Goal: Information Seeking & Learning: Compare options

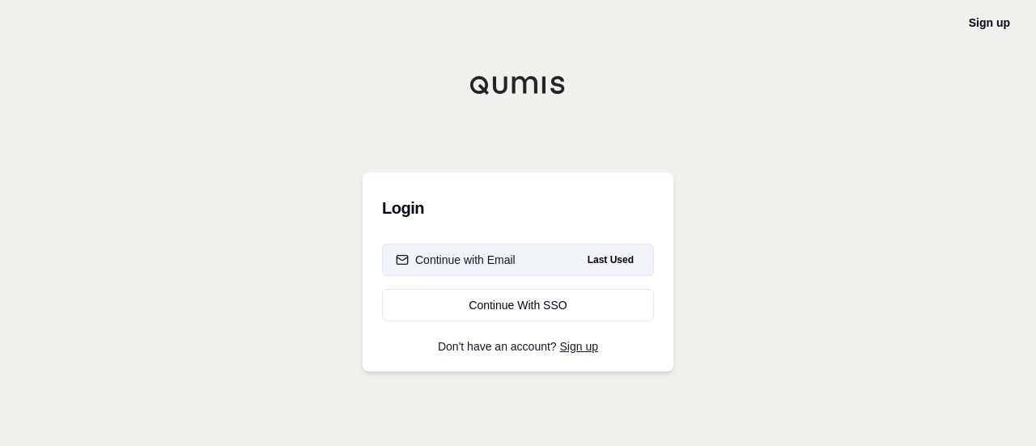
click at [457, 253] on div "Continue with Email" at bounding box center [456, 260] width 120 height 16
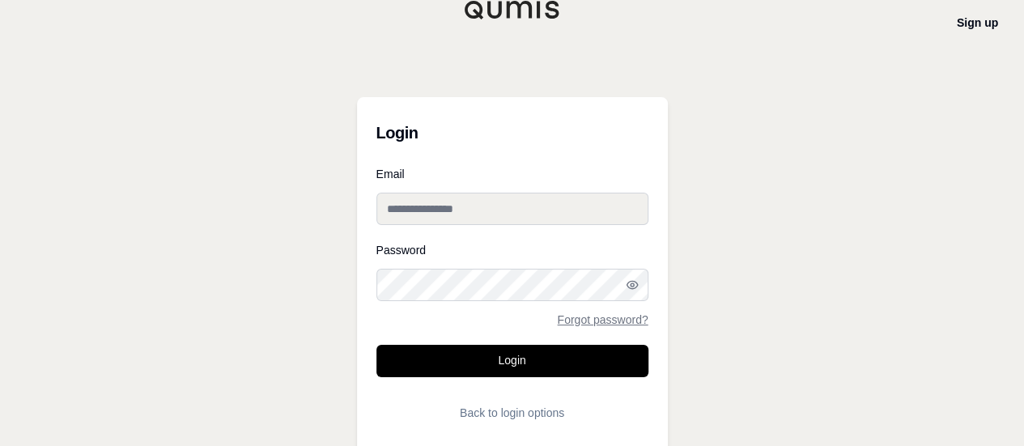
type input "**********"
click at [443, 358] on button "Login" at bounding box center [512, 361] width 272 height 32
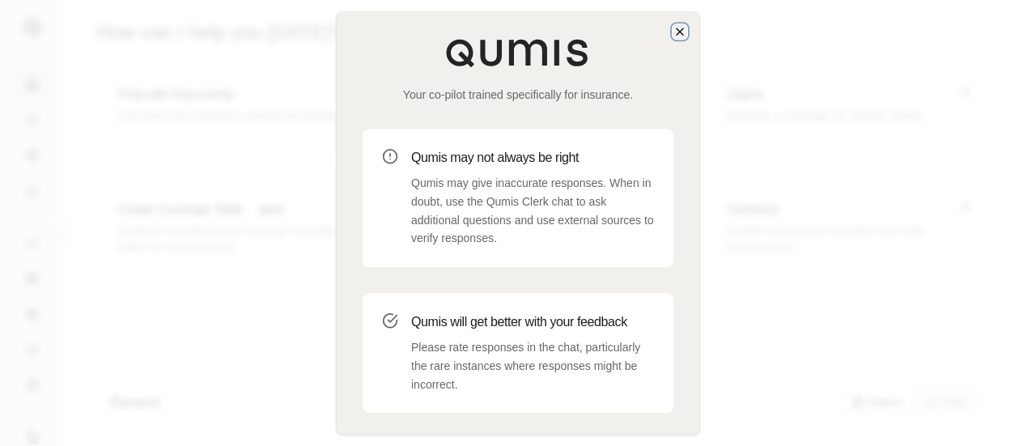
click at [682, 33] on icon "button" at bounding box center [680, 31] width 6 height 6
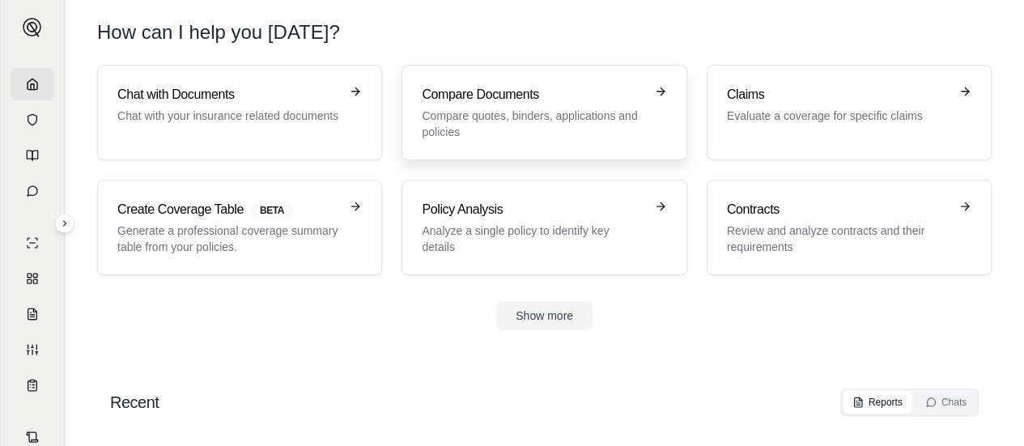
click at [576, 146] on link "Compare Documents Compare quotes, binders, applications and policies" at bounding box center [543, 112] width 285 height 95
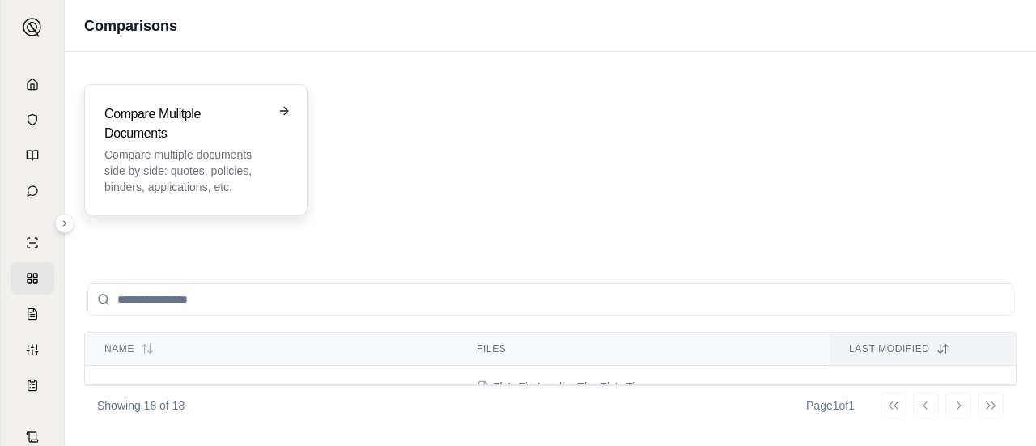
click at [282, 111] on icon at bounding box center [283, 111] width 7 height 0
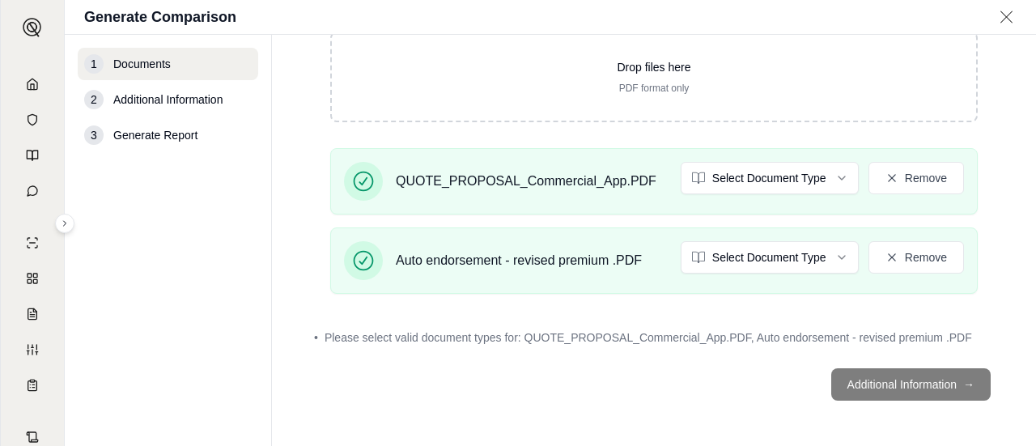
scroll to position [206, 0]
click at [847, 376] on footer "Additional Information →" at bounding box center [653, 386] width 699 height 58
click at [883, 381] on footer "Additional Information →" at bounding box center [653, 386] width 699 height 58
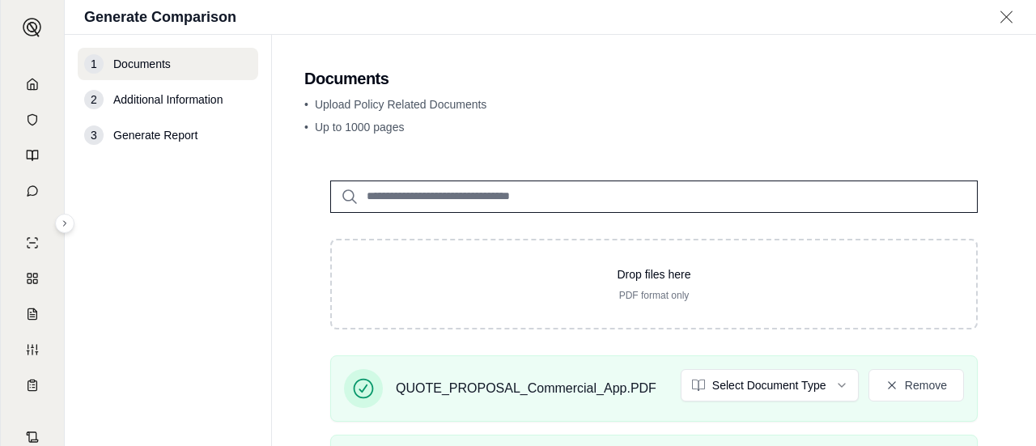
scroll to position [81, 0]
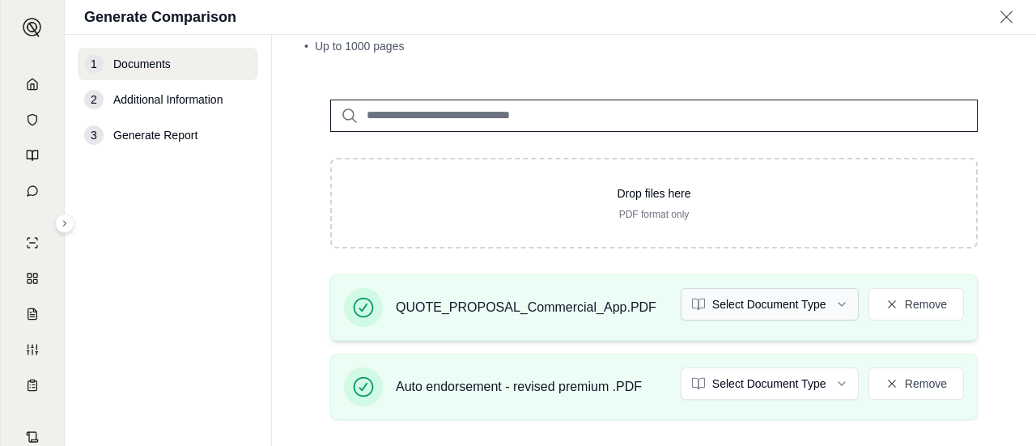
click at [749, 303] on html "S Generate Comparison 1 Documents 2 Additional Information 3 Generate Report Do…" at bounding box center [518, 223] width 1036 height 446
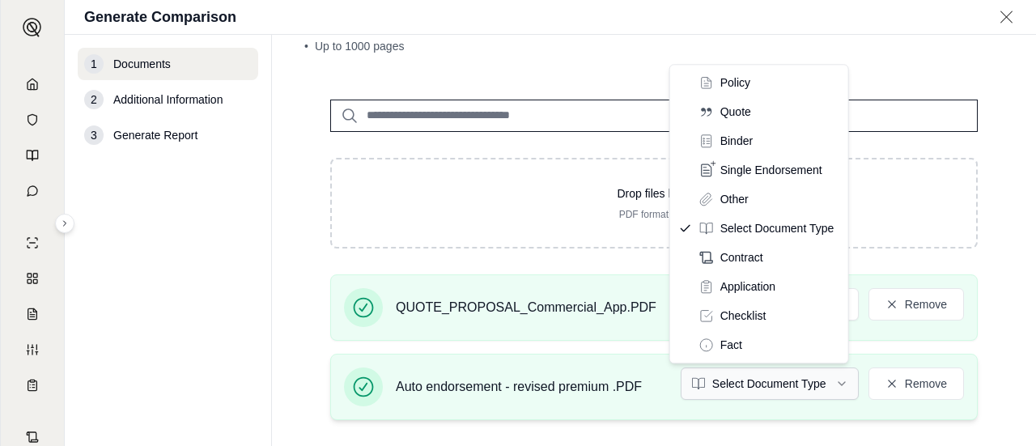
click at [770, 379] on html "S Generate Comparison 1 Documents 2 Additional Information 3 Generate Report Do…" at bounding box center [518, 223] width 1036 height 446
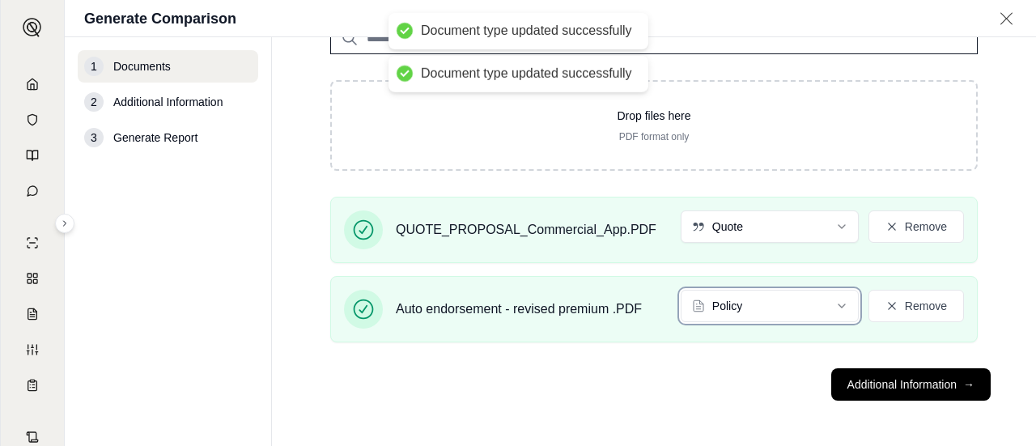
scroll to position [159, 0]
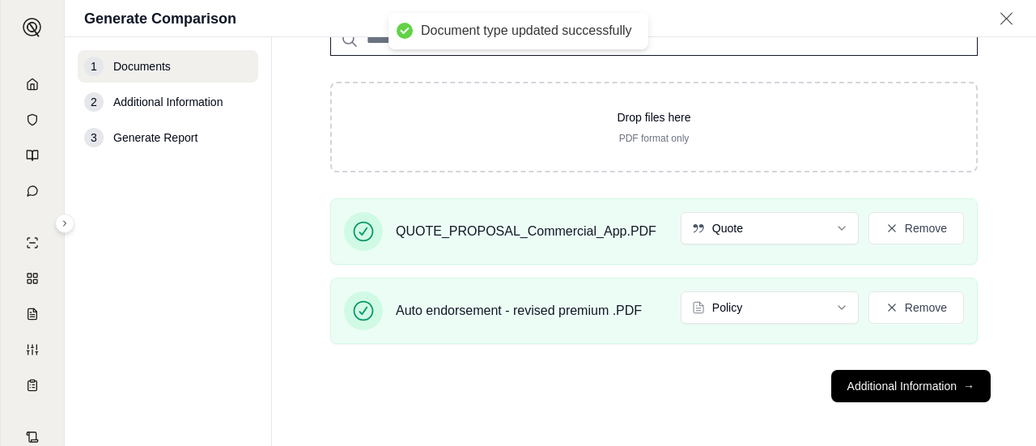
click at [803, 274] on div "QUOTE_PROPOSAL_Commercial_App.PDF Quote Remove Auto endorsement - revised premi…" at bounding box center [653, 277] width 699 height 159
click at [791, 303] on html "Document type updated successfully Document type updated successfully S Generat…" at bounding box center [518, 223] width 1036 height 446
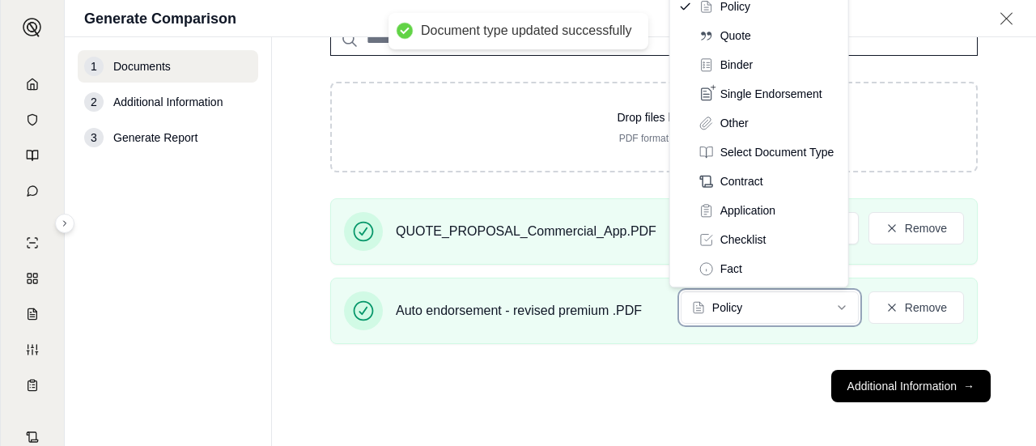
drag, startPoint x: 763, startPoint y: 316, endPoint x: 808, endPoint y: 344, distance: 53.4
click at [763, 316] on html "Document type updated successfully S Generate Comparison 1 Documents 2 Addition…" at bounding box center [518, 223] width 1036 height 446
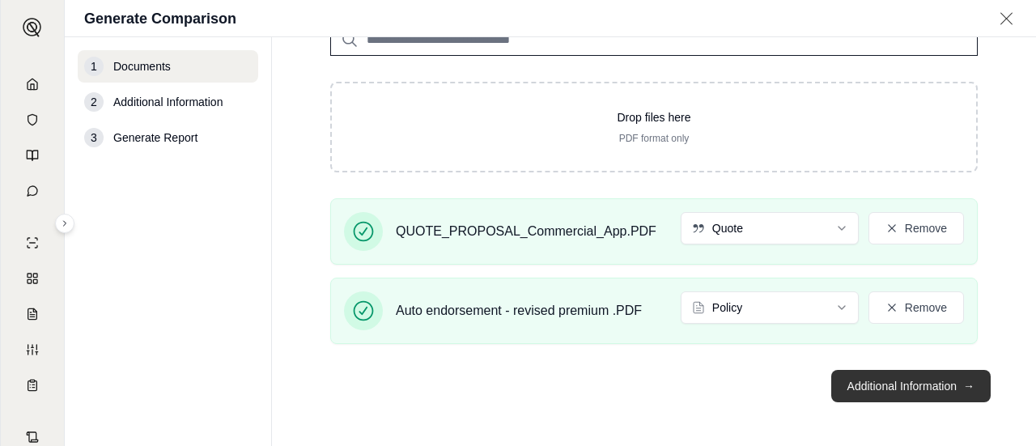
click at [843, 381] on button "Additional Information →" at bounding box center [910, 386] width 159 height 32
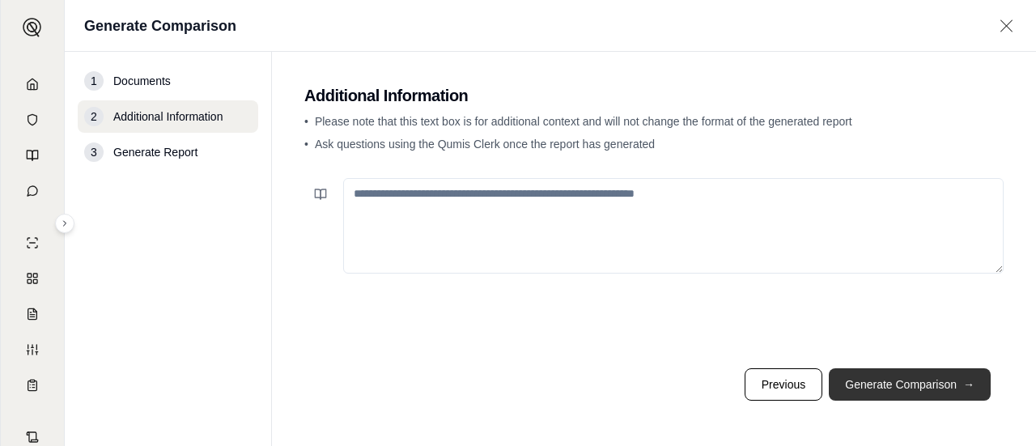
scroll to position [0, 0]
click at [843, 381] on button "Generate Comparison →" at bounding box center [910, 384] width 162 height 32
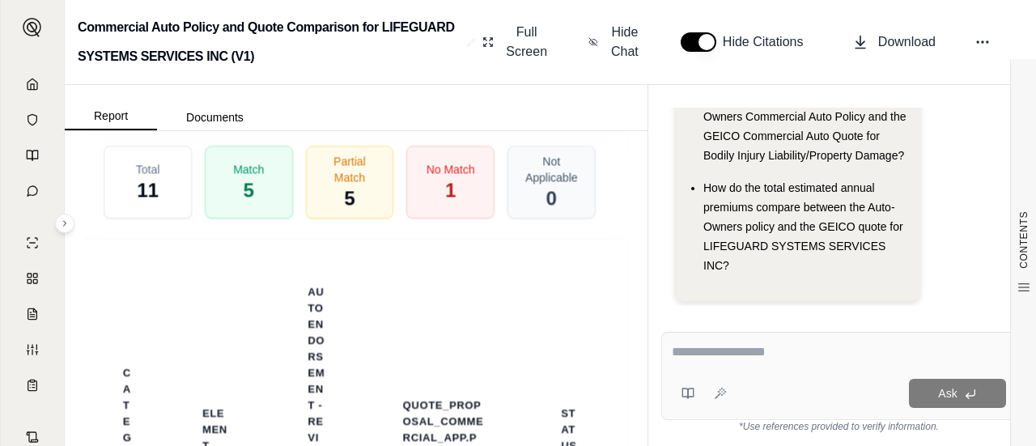
scroll to position [4289, 0]
click at [461, 174] on span "No Match" at bounding box center [450, 165] width 51 height 17
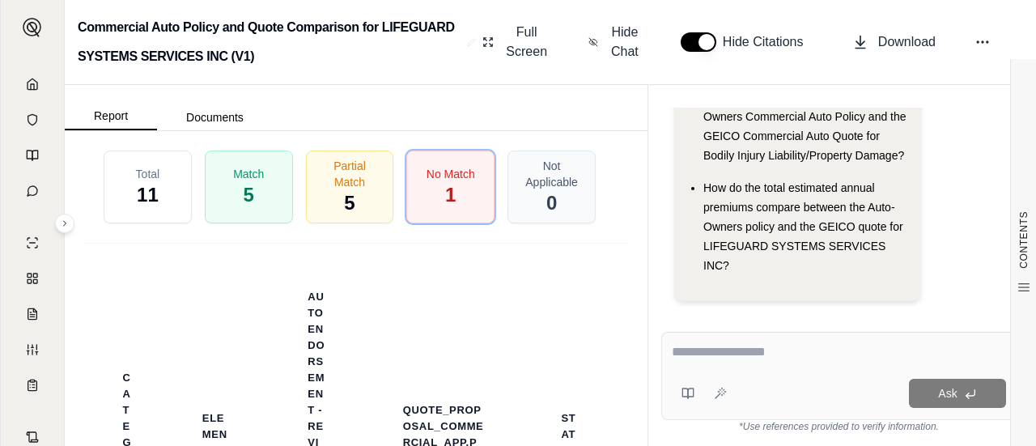
scroll to position [4195, 0]
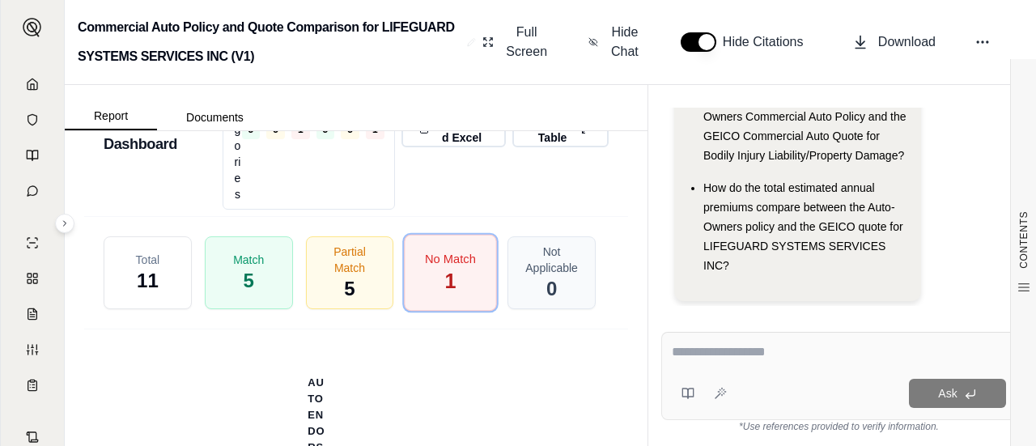
click at [455, 312] on div "No Match 1" at bounding box center [451, 273] width 92 height 77
click at [371, 263] on html "S Commercial Auto Policy and Quote Comparison for LIFEGUARD SYSTEMS SERVICES IN…" at bounding box center [518, 223] width 1036 height 446
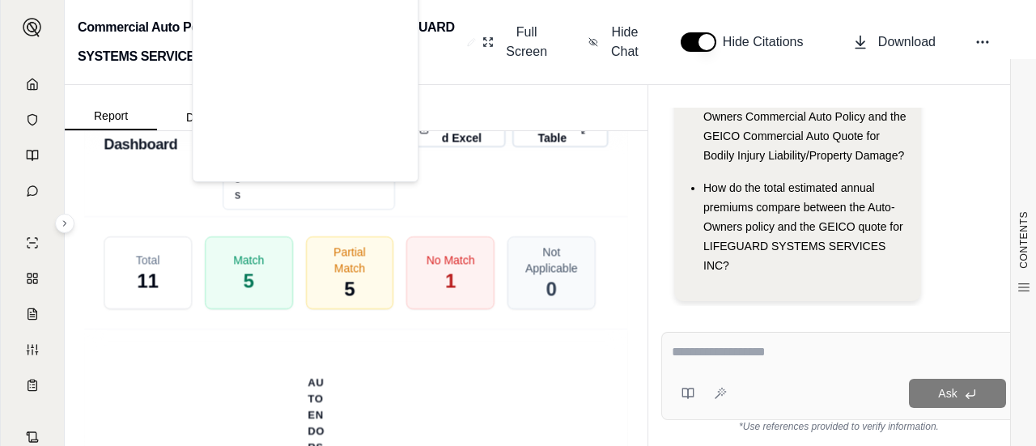
click at [375, 263] on html "S Commercial Auto Policy and Quote Comparison for LIFEGUARD SYSTEMS SERVICES IN…" at bounding box center [518, 223] width 1036 height 446
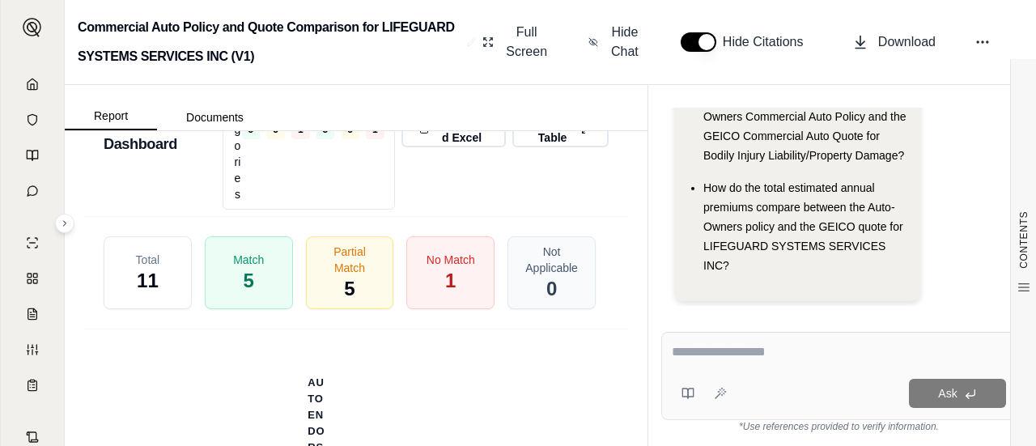
click at [371, 262] on html "S Commercial Auto Policy and Quote Comparison for LIFEGUARD SYSTEMS SERVICES IN…" at bounding box center [518, 223] width 1036 height 446
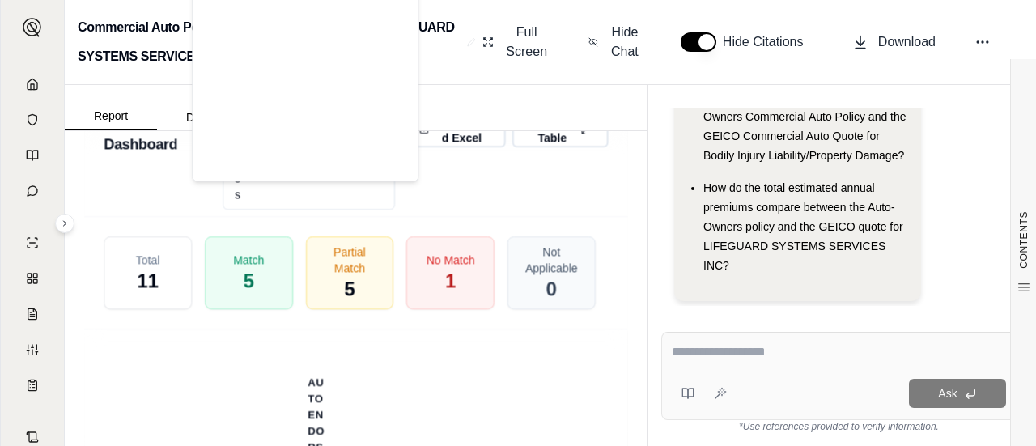
click at [296, 262] on html "S Commercial Auto Policy and Quote Comparison for LIFEGUARD SYSTEMS SERVICES IN…" at bounding box center [518, 223] width 1036 height 446
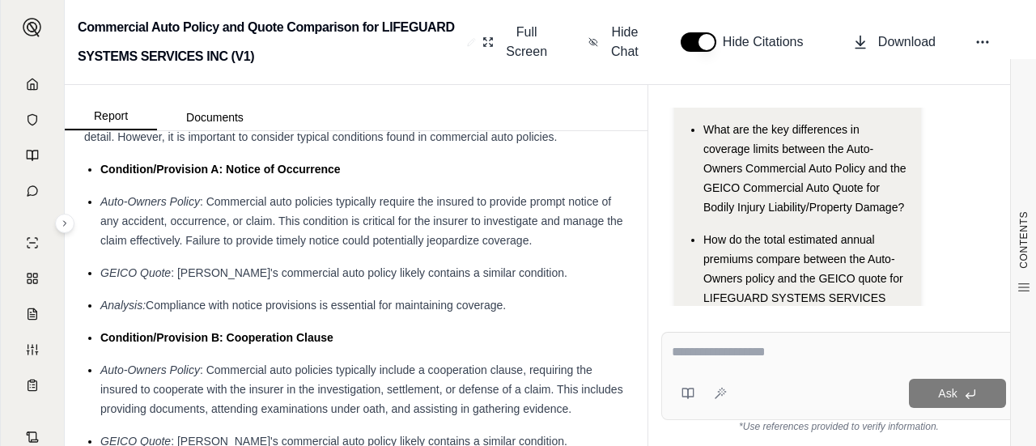
scroll to position [324, 0]
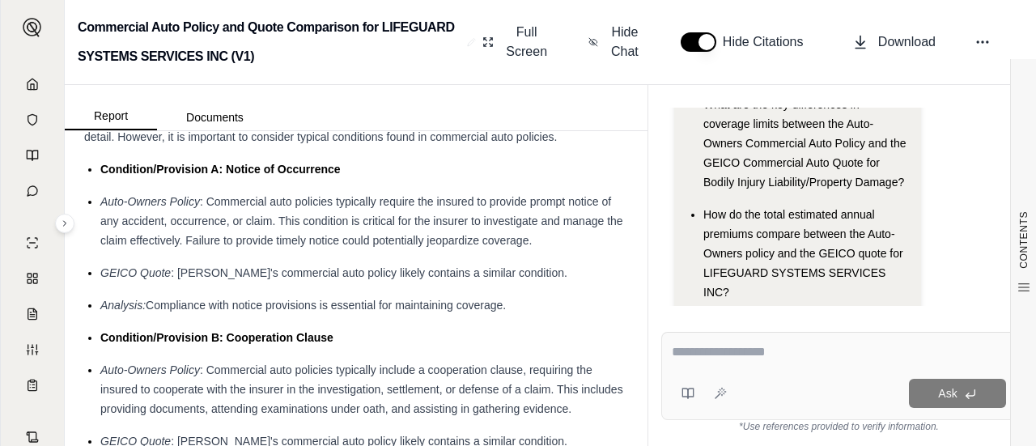
click at [849, 155] on div "What are the key differences in coverage limits between the Auto-Owners Commerc…" at bounding box center [805, 143] width 205 height 97
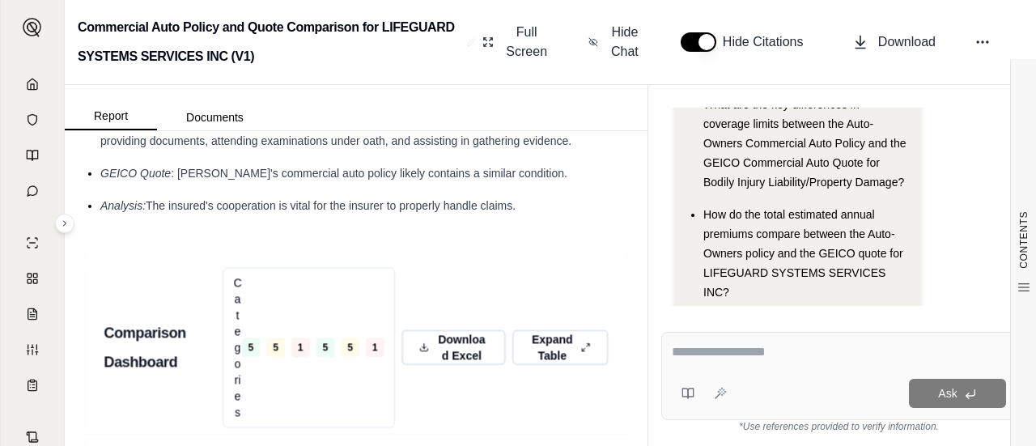
scroll to position [3952, 0]
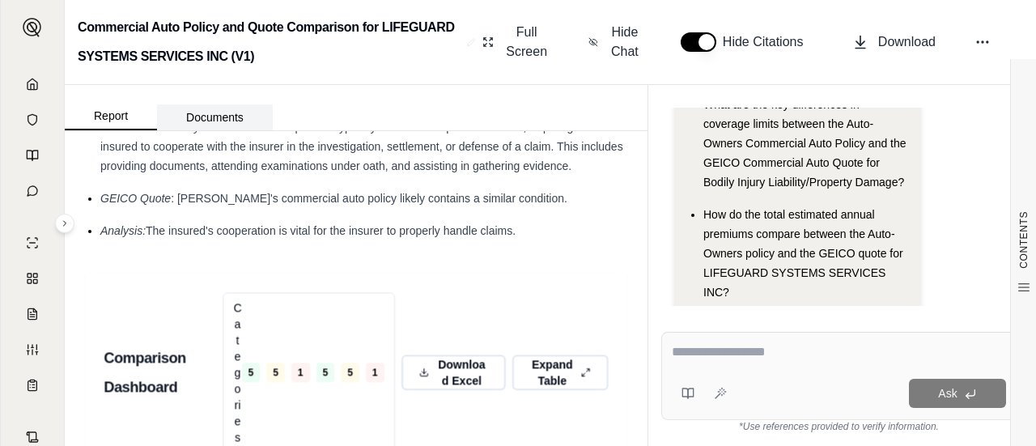
click at [209, 118] on button "Documents" at bounding box center [215, 117] width 116 height 26
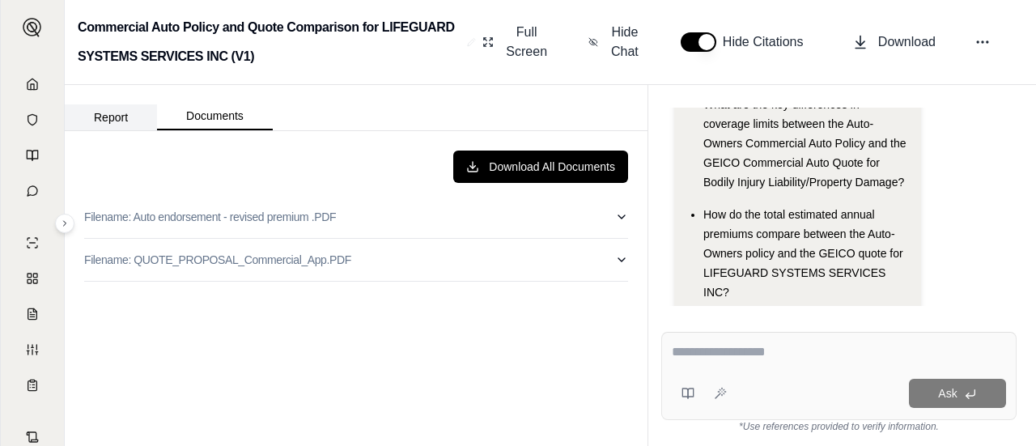
click at [135, 120] on button "Report" at bounding box center [111, 117] width 92 height 26
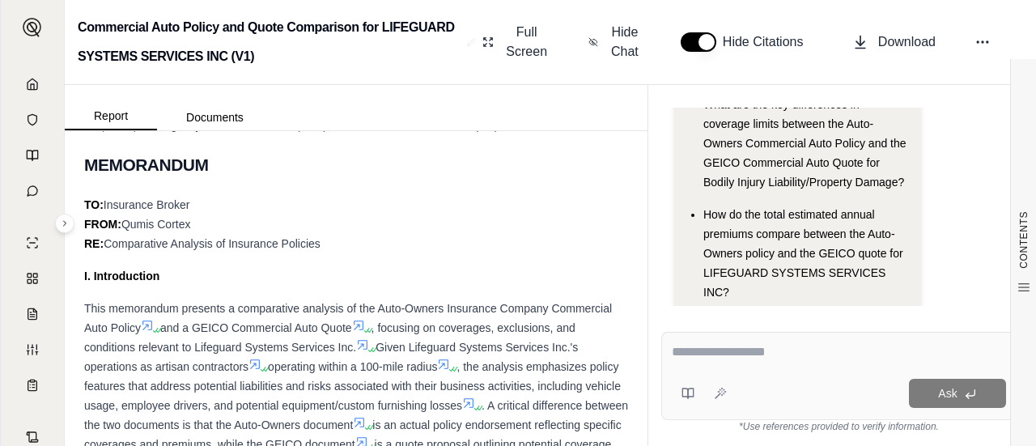
scroll to position [634, 0]
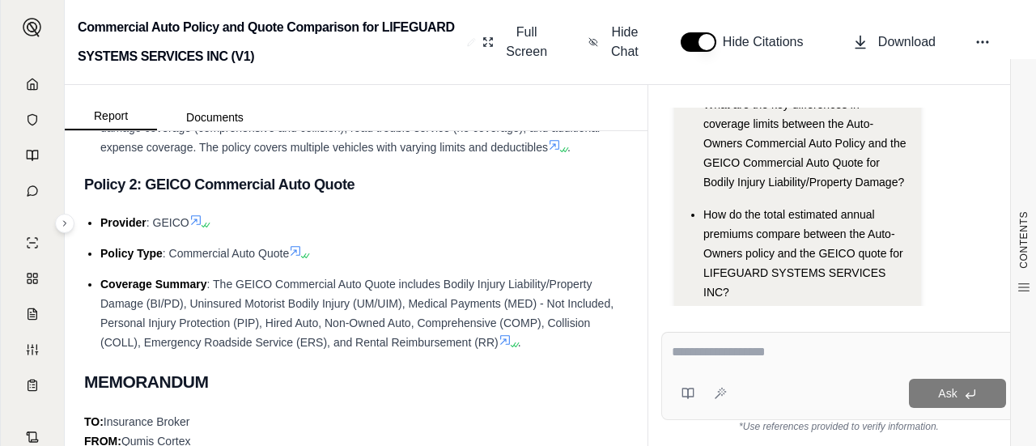
click at [735, 376] on div "Ask" at bounding box center [838, 376] width 355 height 88
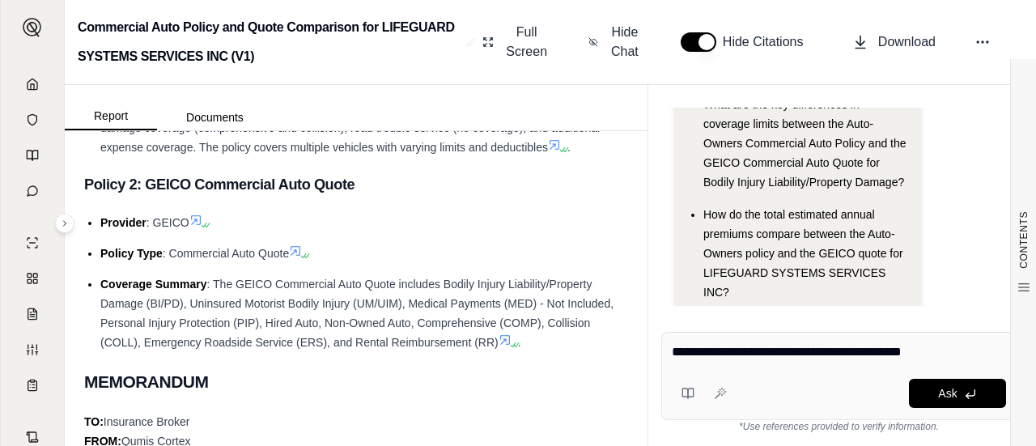
type textarea "**********"
click at [910, 407] on div "Ask" at bounding box center [869, 393] width 273 height 29
click at [915, 401] on button "Ask" at bounding box center [957, 393] width 97 height 29
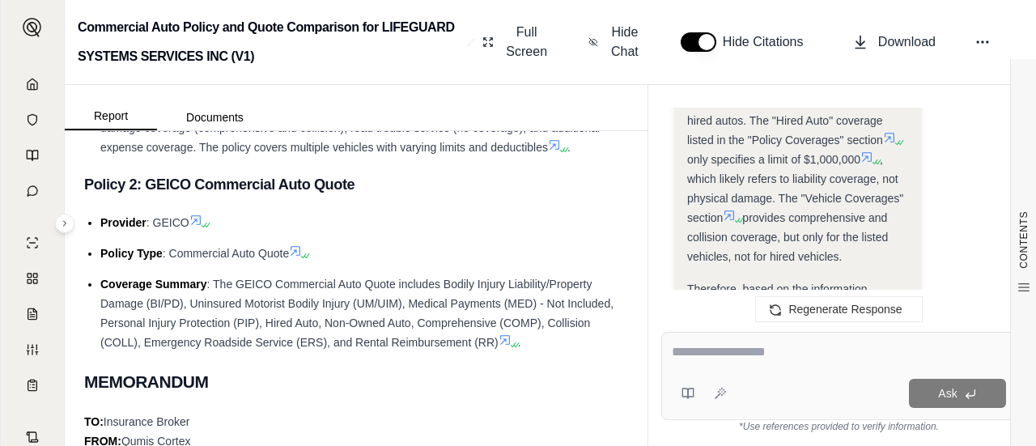
scroll to position [1908, 0]
